Goal: Find specific page/section: Find specific page/section

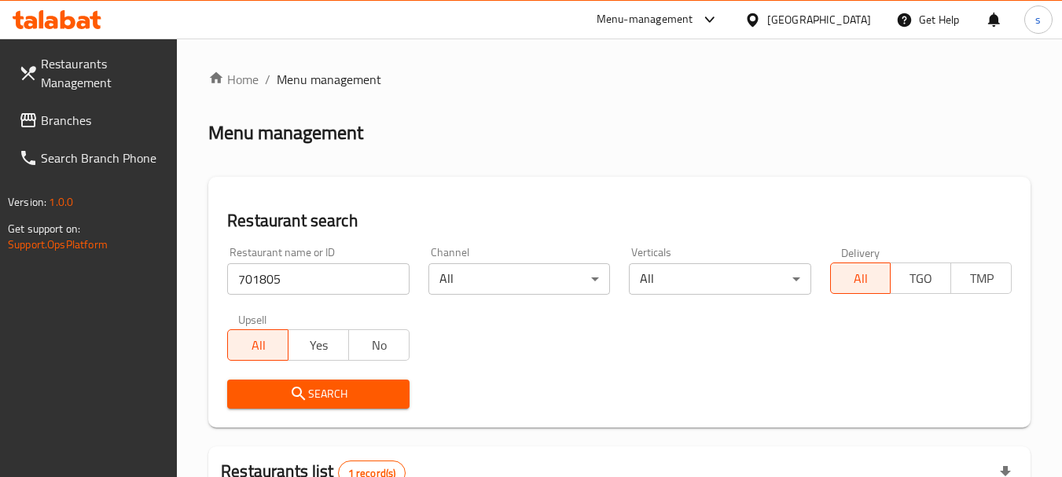
scroll to position [224, 0]
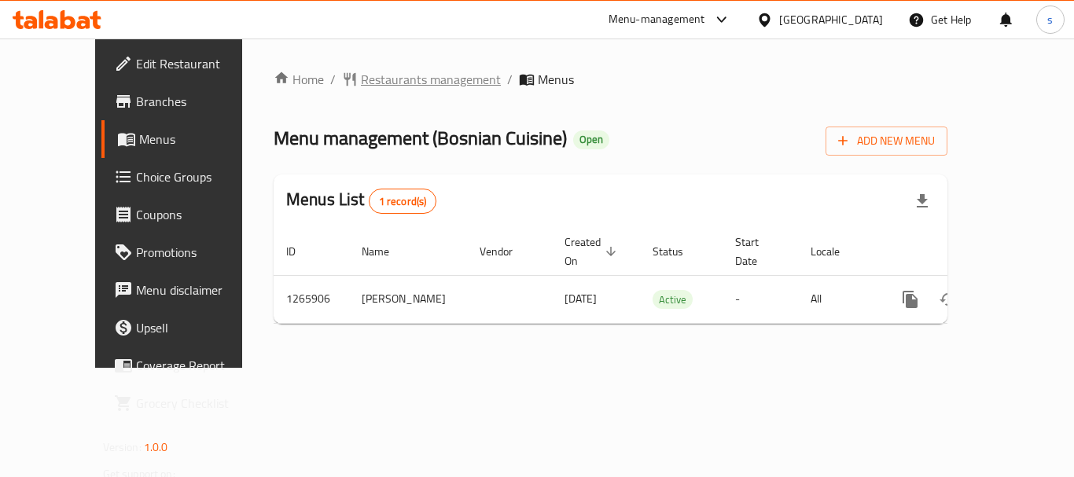
click at [386, 82] on span "Restaurants management" at bounding box center [431, 79] width 140 height 19
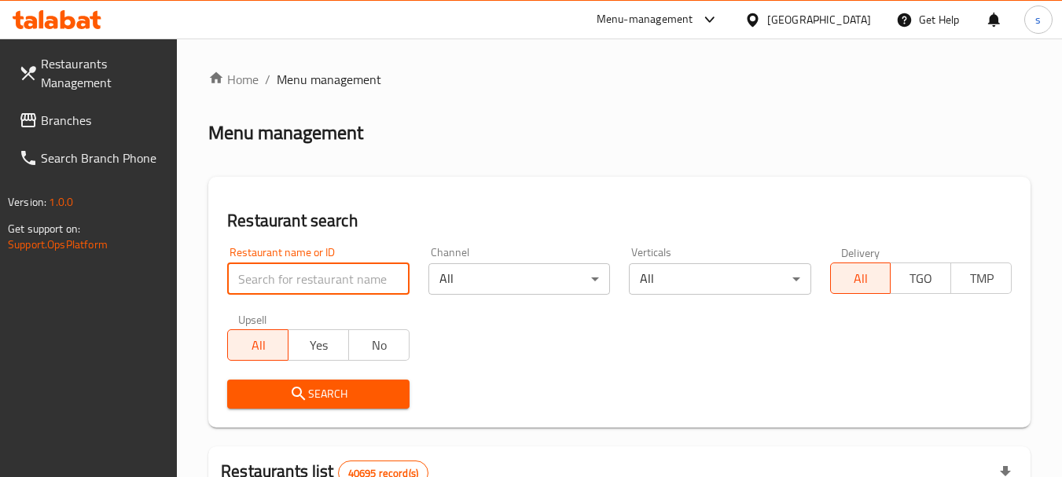
click at [274, 279] on input "search" at bounding box center [318, 278] width 182 height 31
paste input "687023"
type input "687023"
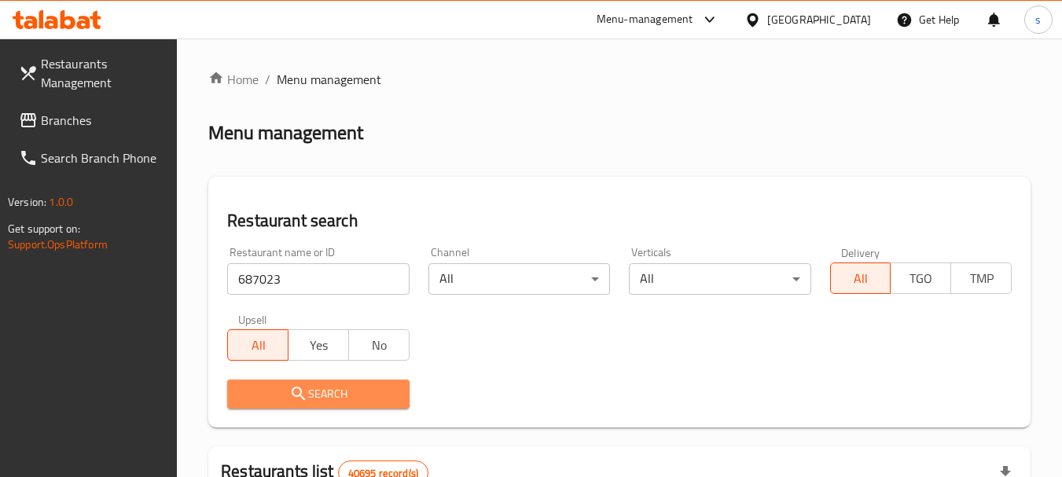
click at [333, 387] on span "Search" at bounding box center [318, 394] width 156 height 20
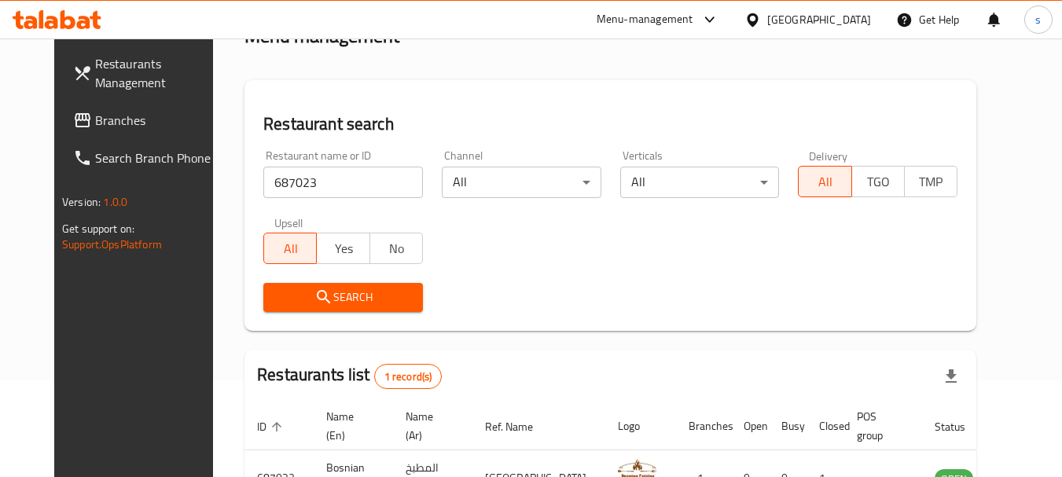
scroll to position [204, 0]
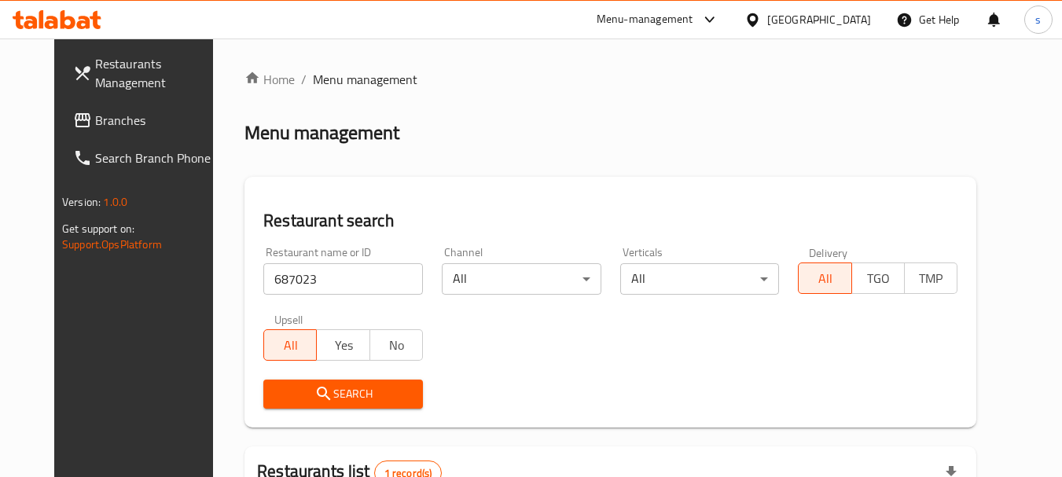
scroll to position [204, 0]
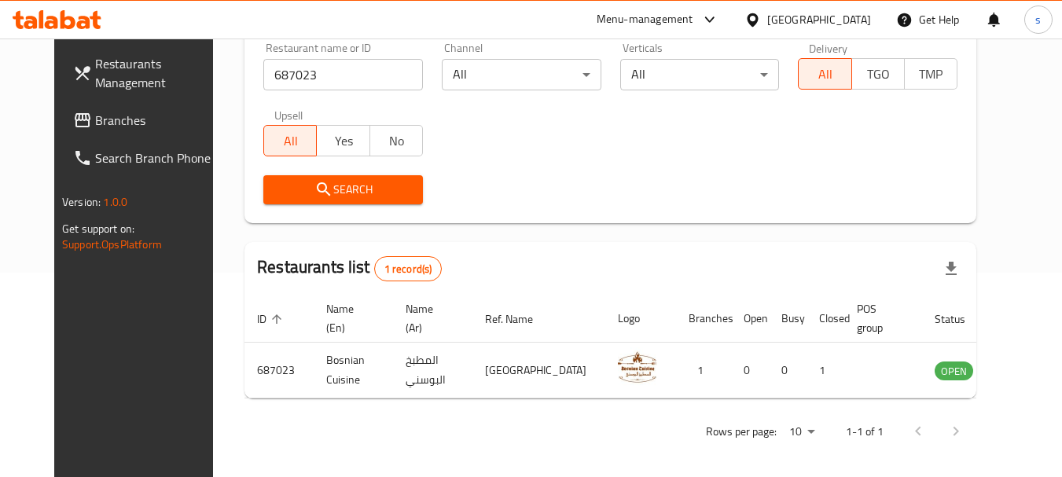
click at [95, 130] on span "Branches" at bounding box center [157, 120] width 124 height 19
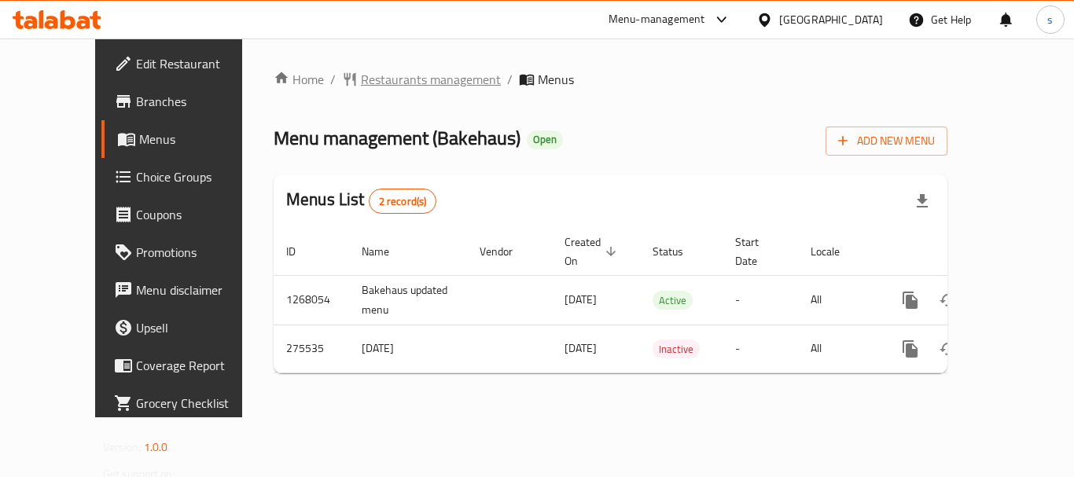
click at [406, 81] on span "Restaurants management" at bounding box center [431, 79] width 140 height 19
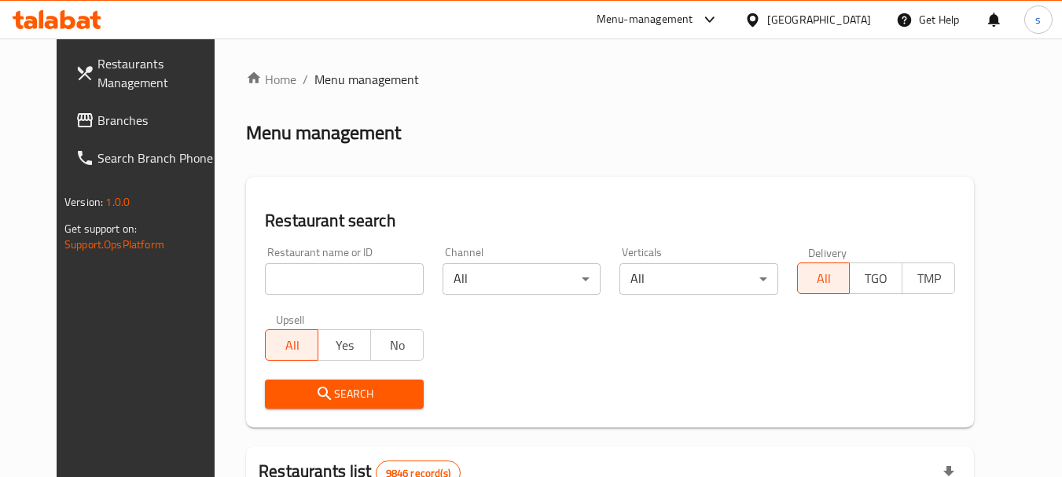
click at [291, 271] on div at bounding box center [531, 238] width 1062 height 477
click at [291, 270] on input "search" at bounding box center [344, 278] width 158 height 31
paste input "627981"
type input "627981"
click at [315, 388] on span "Search" at bounding box center [344, 394] width 133 height 20
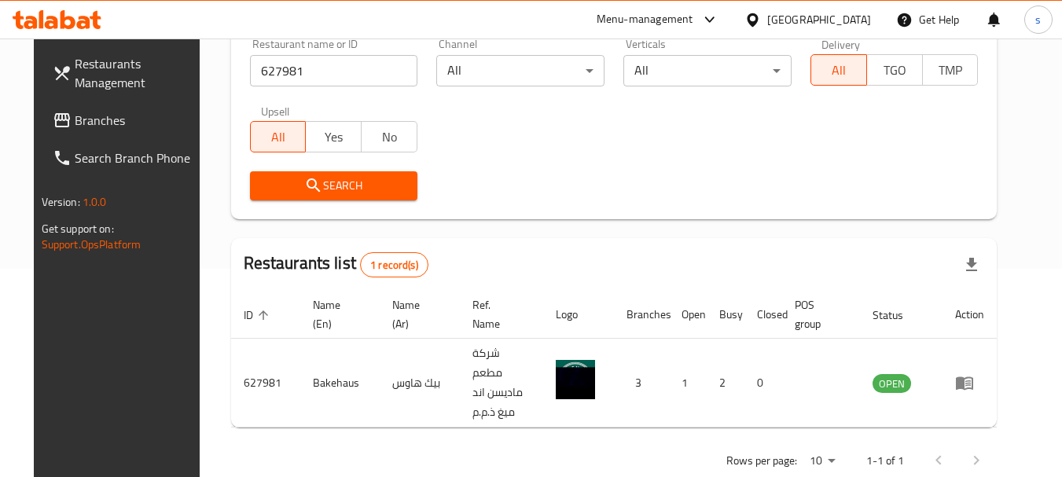
scroll to position [224, 0]
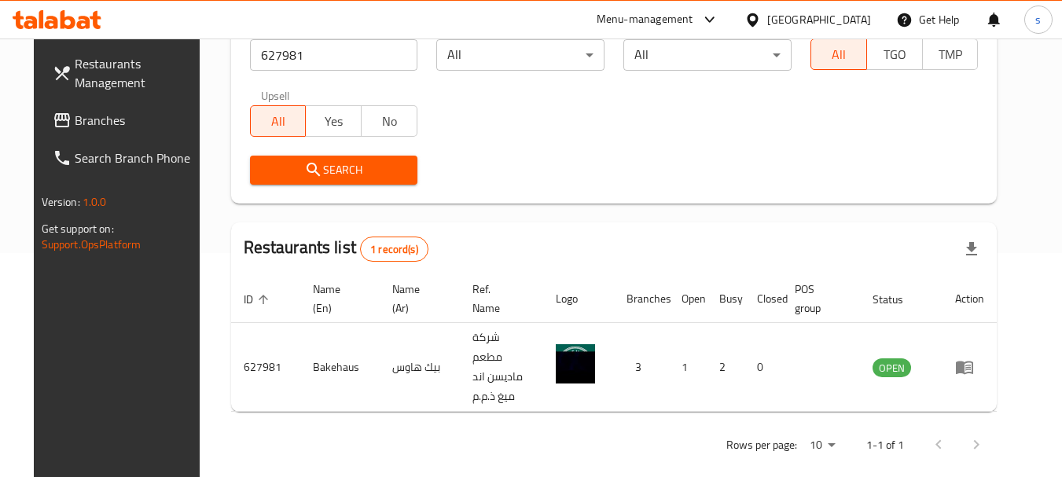
click at [63, 132] on link "Branches" at bounding box center [125, 120] width 171 height 38
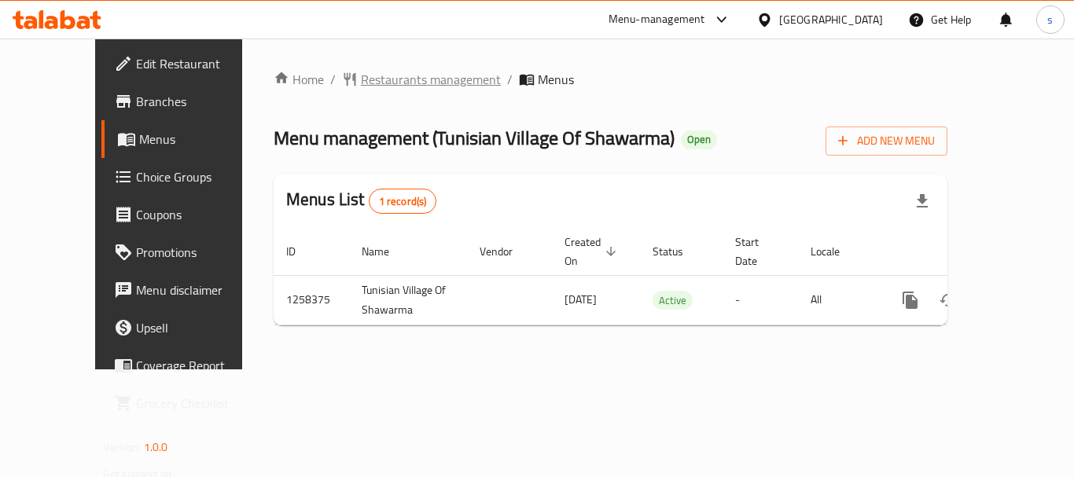
click at [368, 86] on span "Restaurants management" at bounding box center [431, 79] width 140 height 19
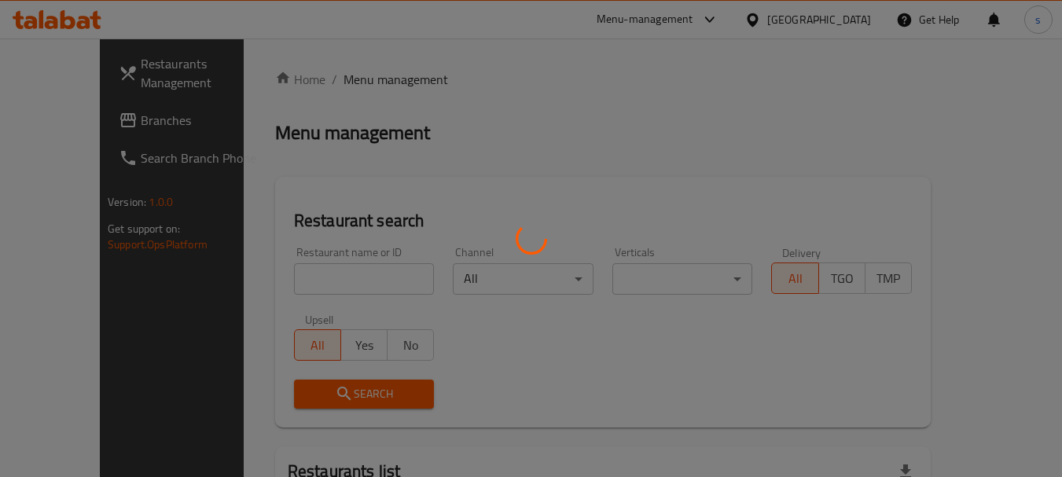
click at [307, 277] on div at bounding box center [531, 238] width 1062 height 477
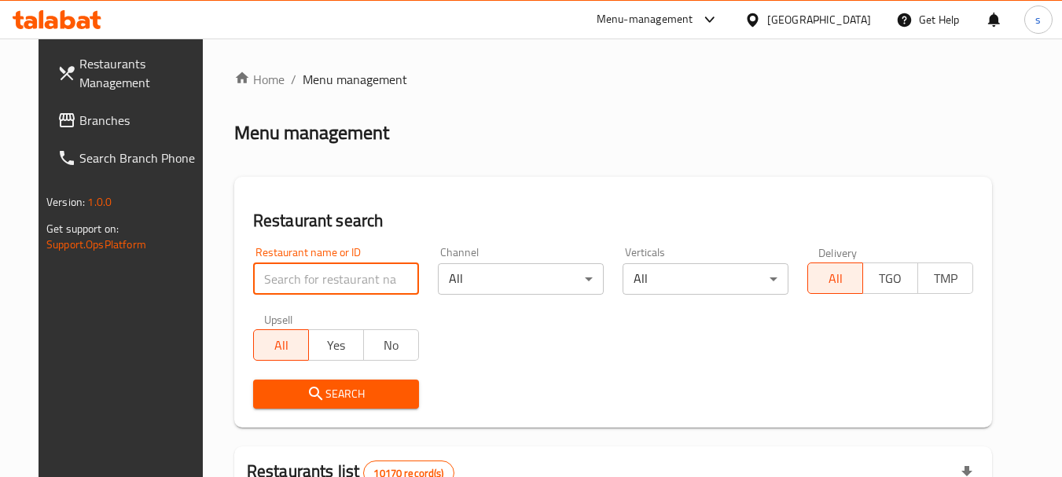
click at [311, 280] on input "search" at bounding box center [336, 278] width 166 height 31
paste input "683965"
type input "683965"
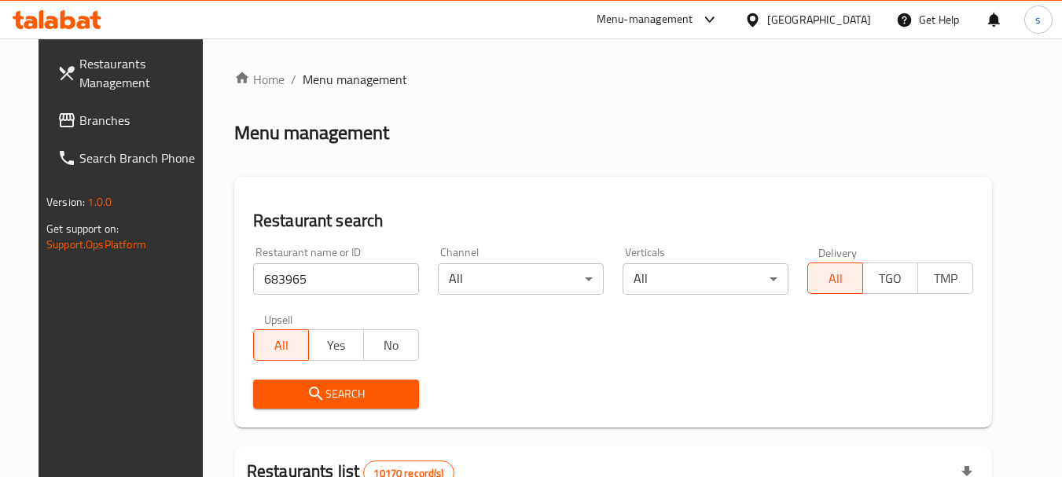
click at [285, 388] on span "Search" at bounding box center [336, 394] width 141 height 20
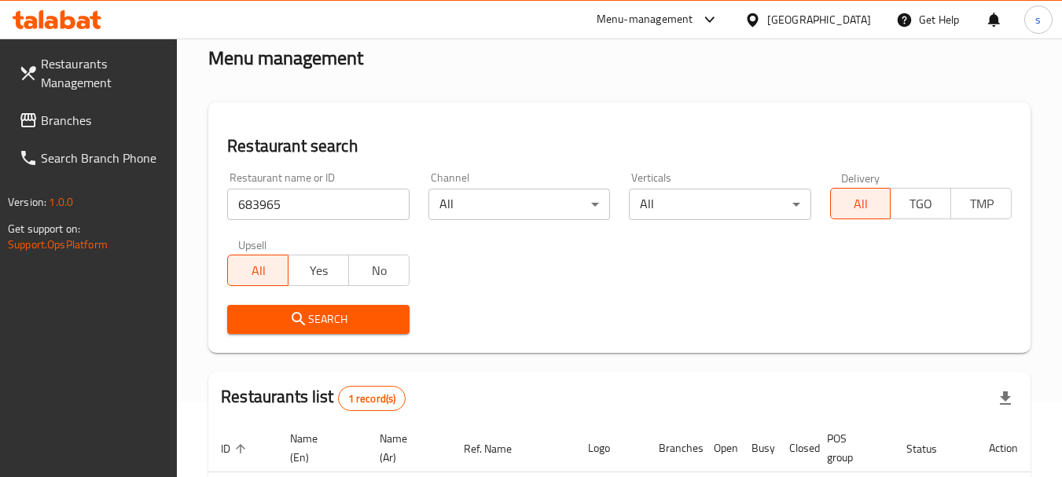
scroll to position [224, 0]
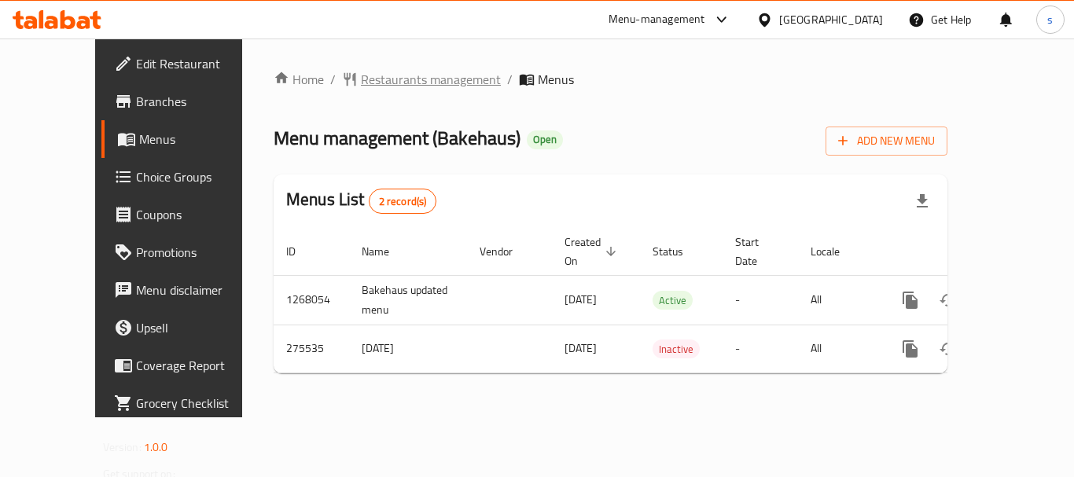
click at [379, 75] on span "Restaurants management" at bounding box center [431, 79] width 140 height 19
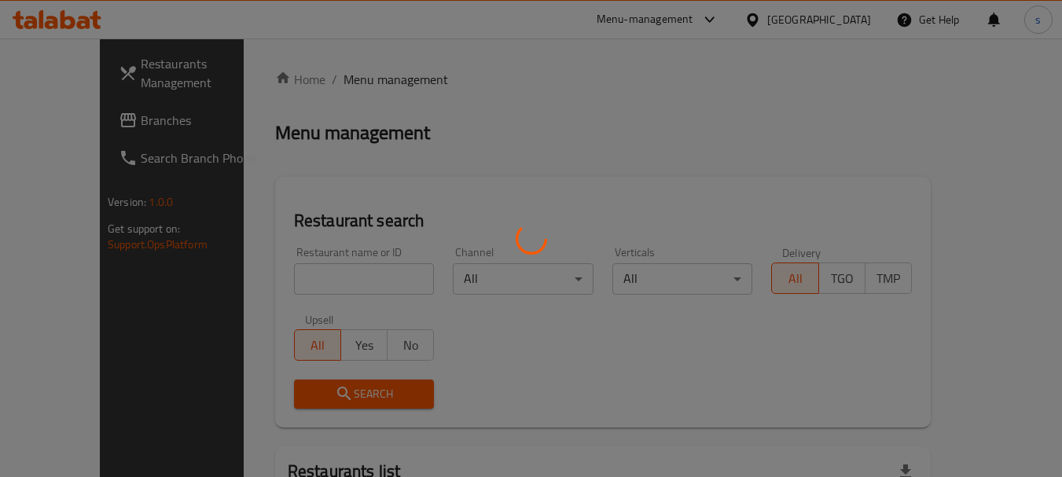
click at [310, 267] on div at bounding box center [531, 238] width 1062 height 477
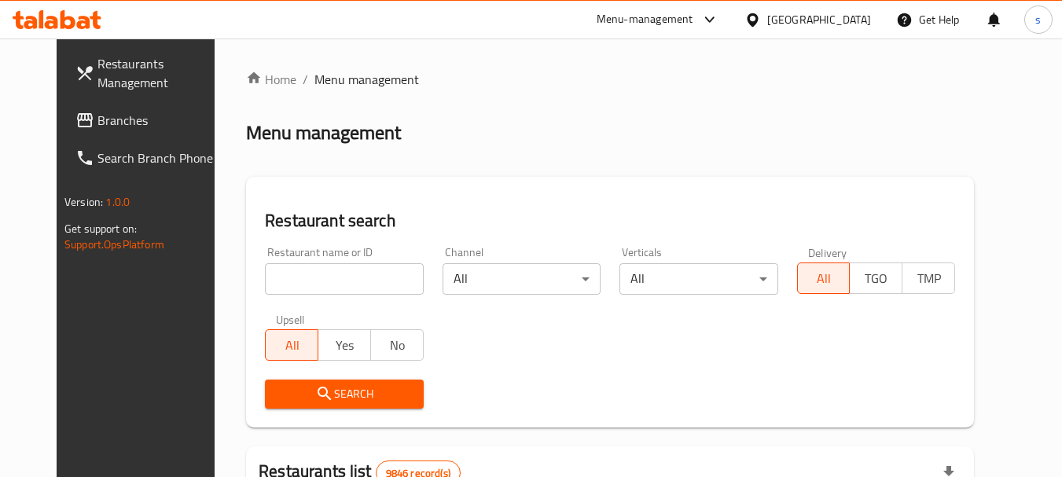
click at [274, 275] on input "search" at bounding box center [344, 278] width 158 height 31
paste input "627981"
type input "627981"
click at [289, 391] on span "Search" at bounding box center [344, 394] width 133 height 20
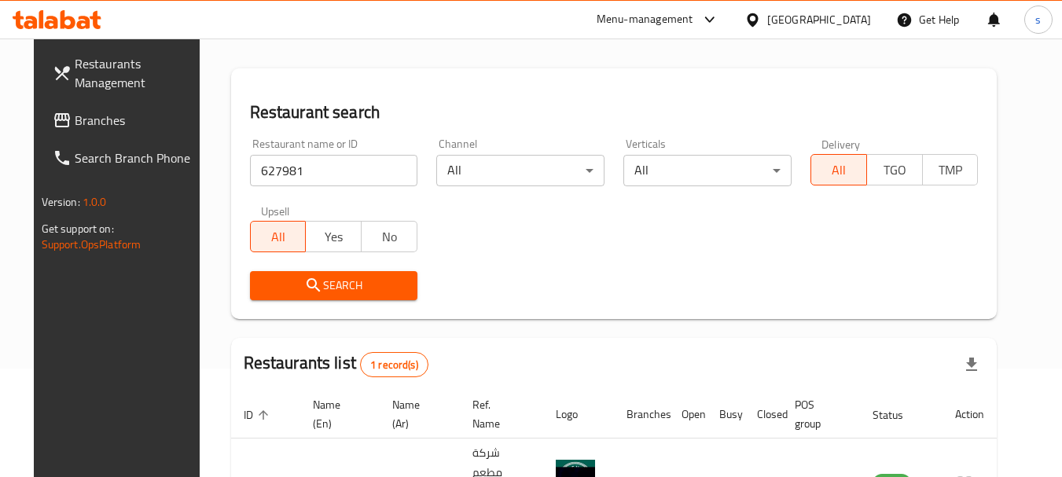
scroll to position [204, 0]
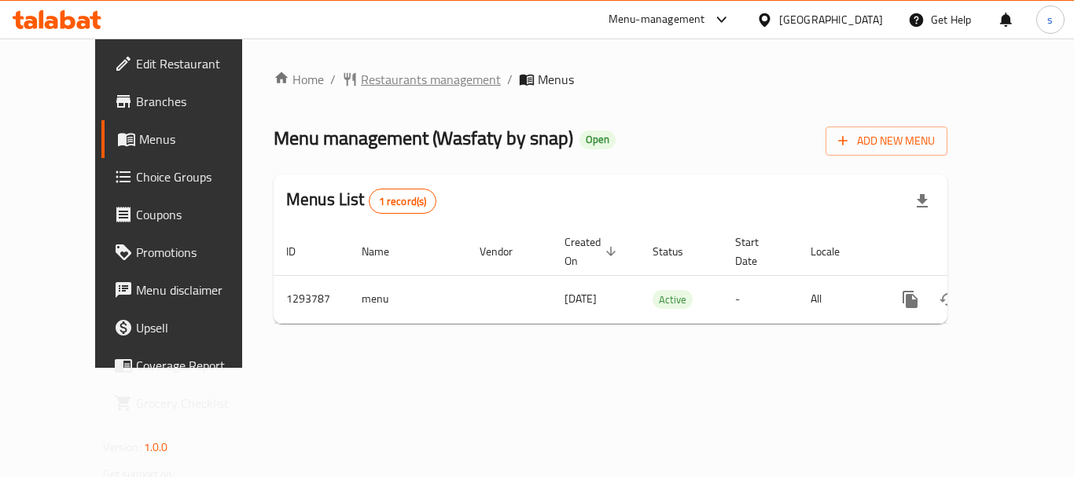
click at [361, 86] on span "Restaurants management" at bounding box center [431, 79] width 140 height 19
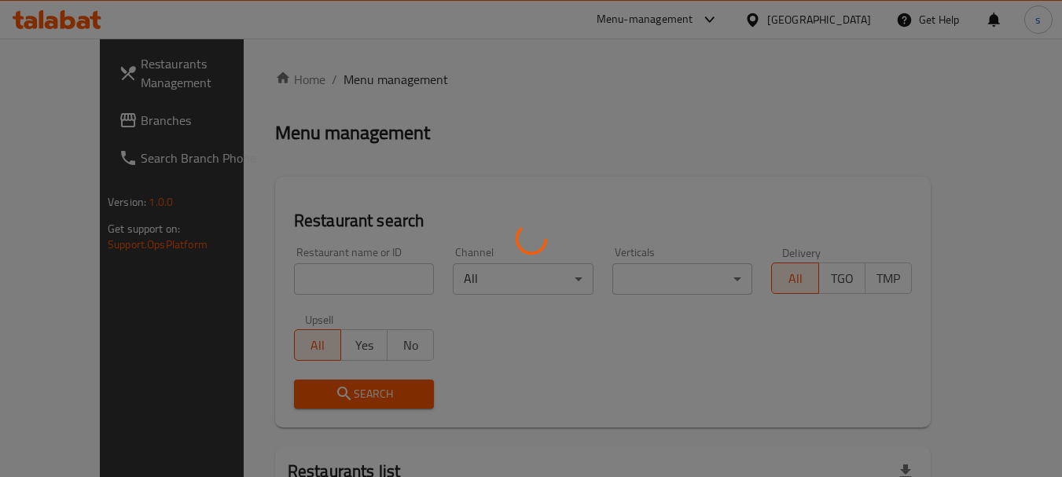
click at [311, 281] on div at bounding box center [531, 238] width 1062 height 477
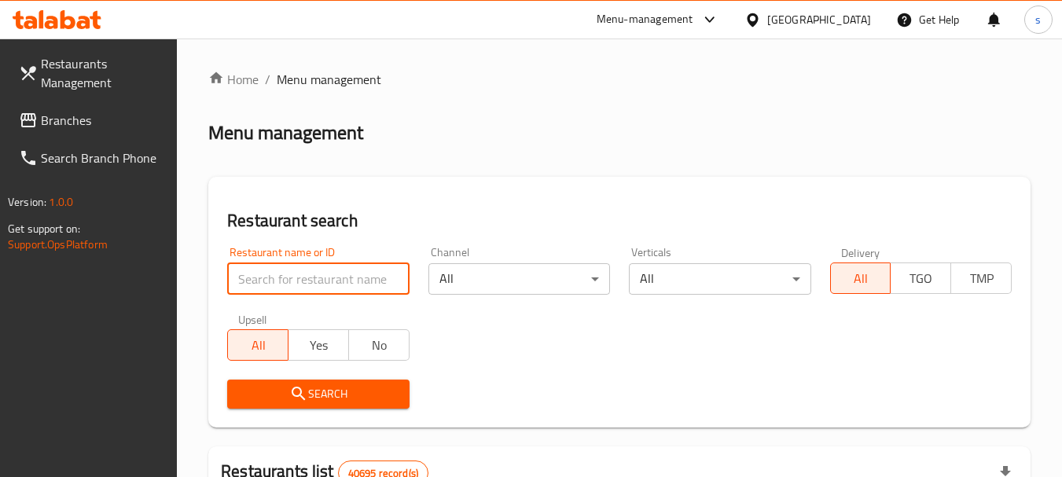
click at [343, 268] on input "search" at bounding box center [318, 278] width 182 height 31
paste input "699677"
type input "699677"
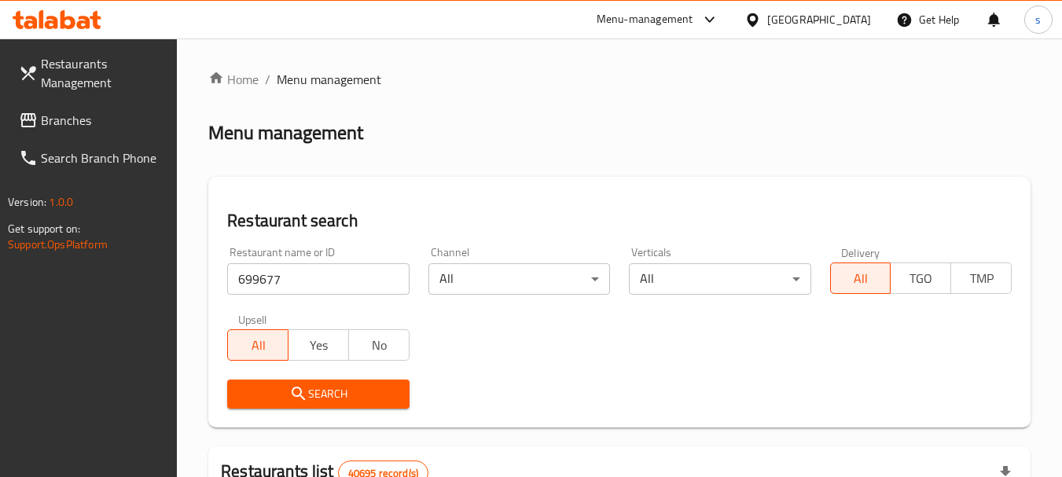
click at [337, 406] on button "Search" at bounding box center [318, 394] width 182 height 29
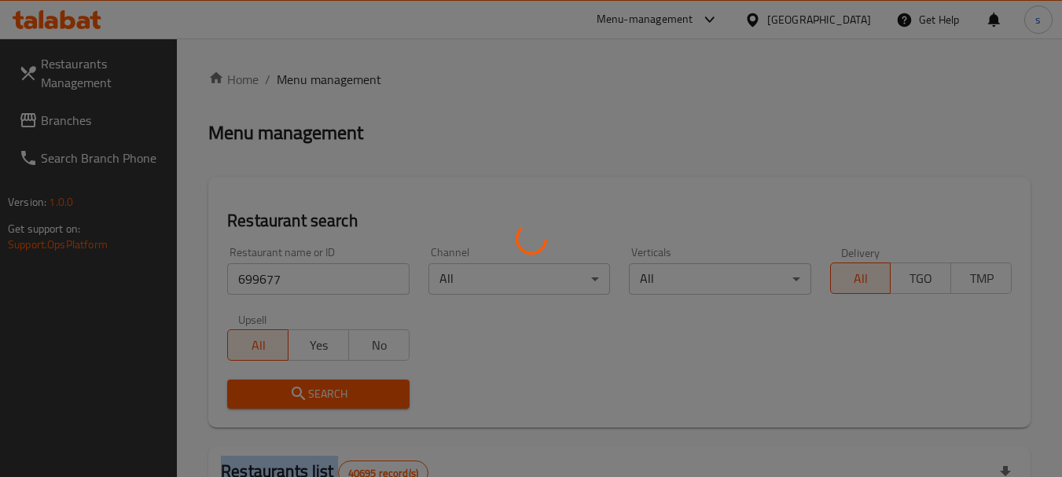
click at [337, 406] on div at bounding box center [531, 238] width 1062 height 477
click at [351, 398] on div at bounding box center [531, 238] width 1062 height 477
click at [355, 397] on div at bounding box center [531, 238] width 1062 height 477
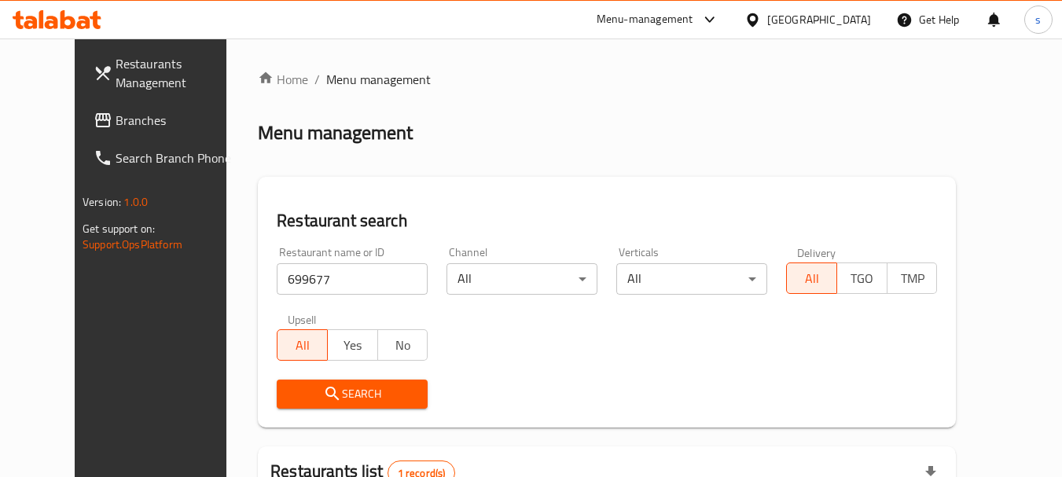
click at [592, 378] on div "Search" at bounding box center [606, 394] width 679 height 48
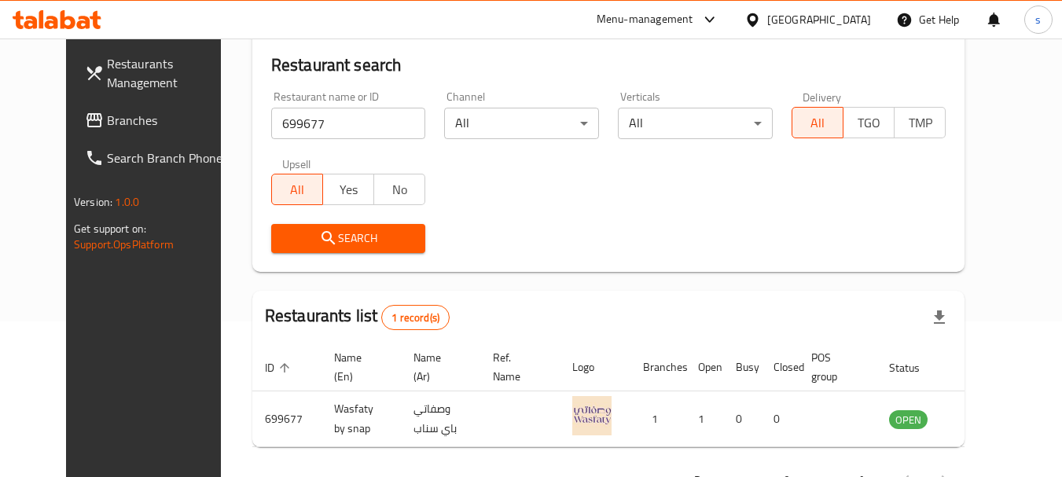
scroll to position [157, 0]
